Goal: Task Accomplishment & Management: Manage account settings

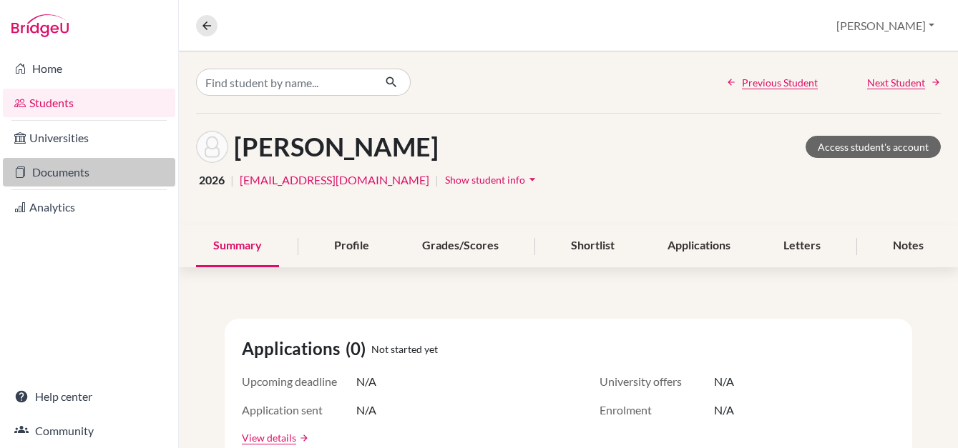
click at [60, 168] on link "Documents" at bounding box center [89, 172] width 172 height 29
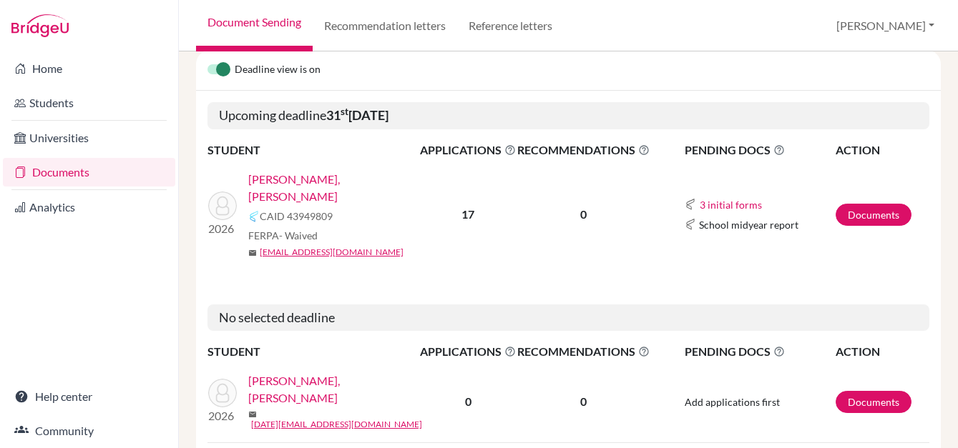
scroll to position [215, 0]
click at [863, 211] on link "Documents" at bounding box center [873, 214] width 76 height 22
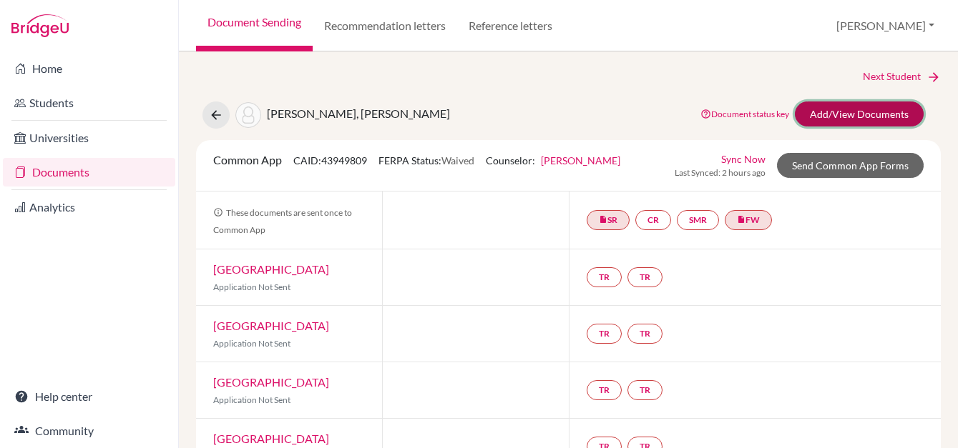
click at [873, 107] on link "Add/View Documents" at bounding box center [859, 114] width 129 height 25
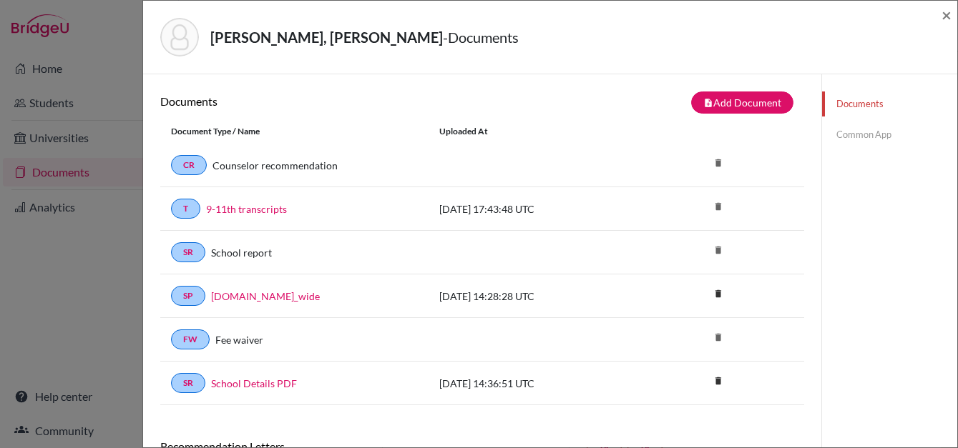
click at [873, 137] on link "Common App" at bounding box center [889, 134] width 135 height 25
